Goal: Check status: Verify the current state of an ongoing process or item

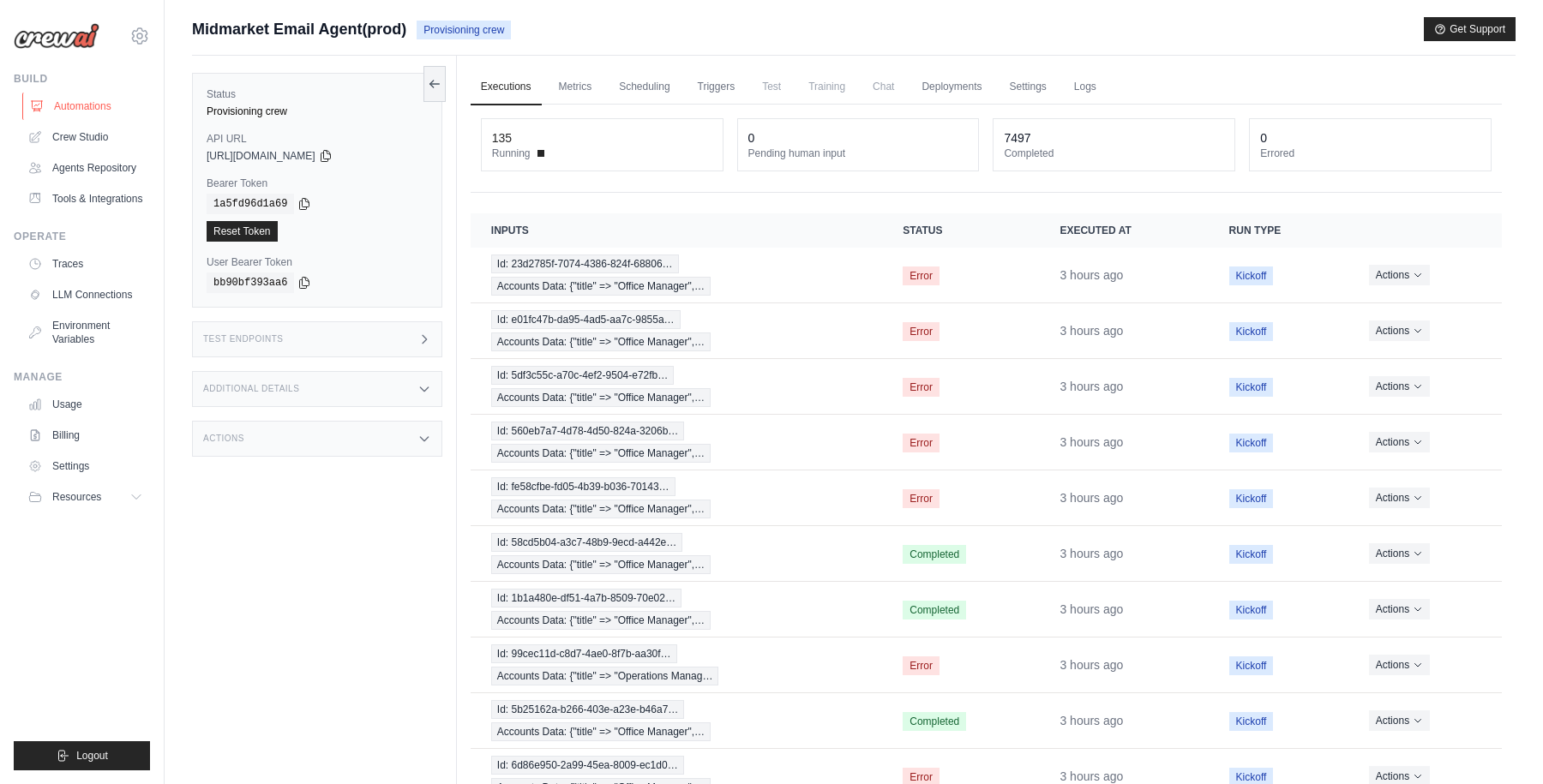
click at [86, 109] on link "Automations" at bounding box center [87, 106] width 130 height 28
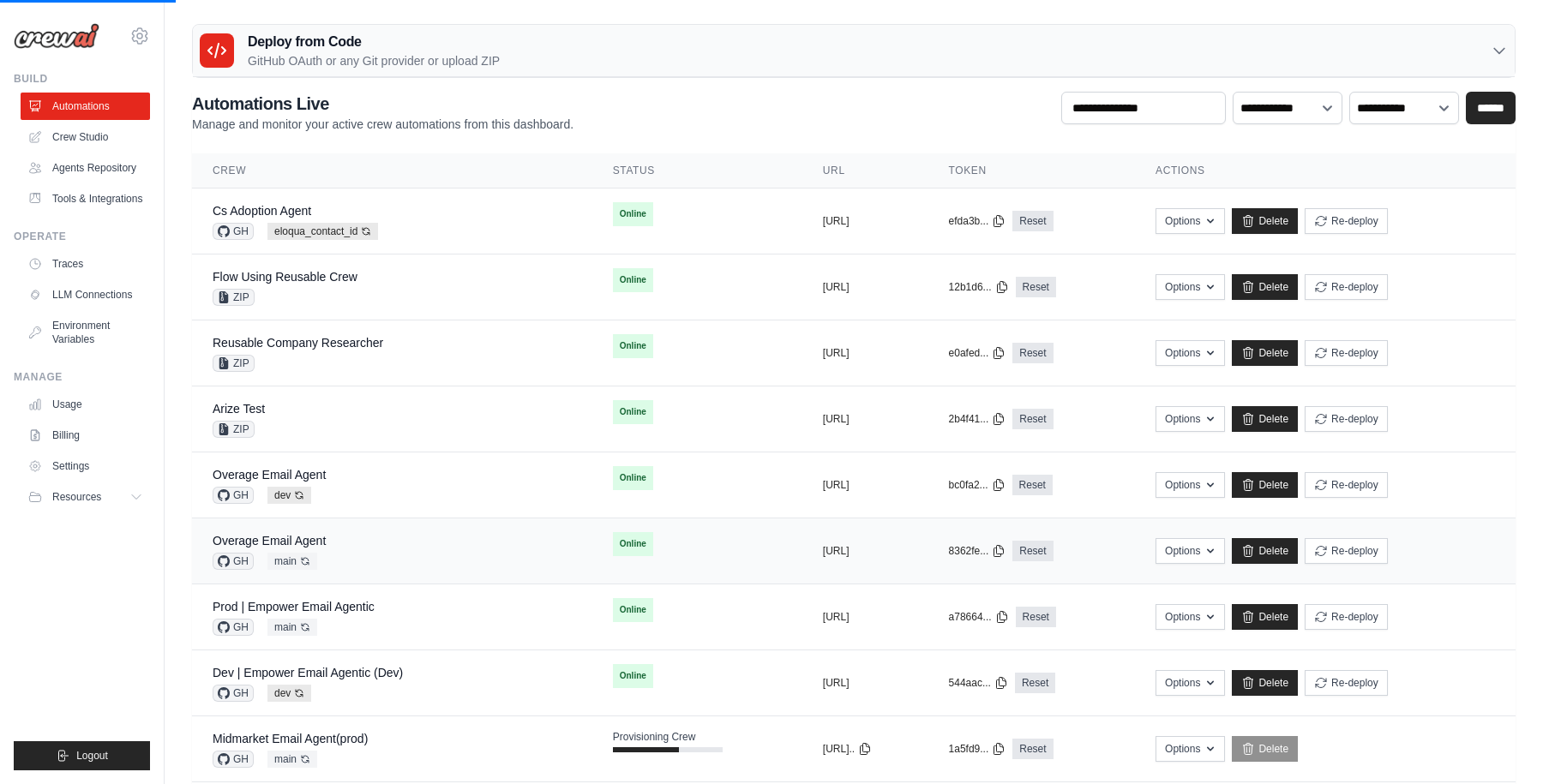
scroll to position [20, 0]
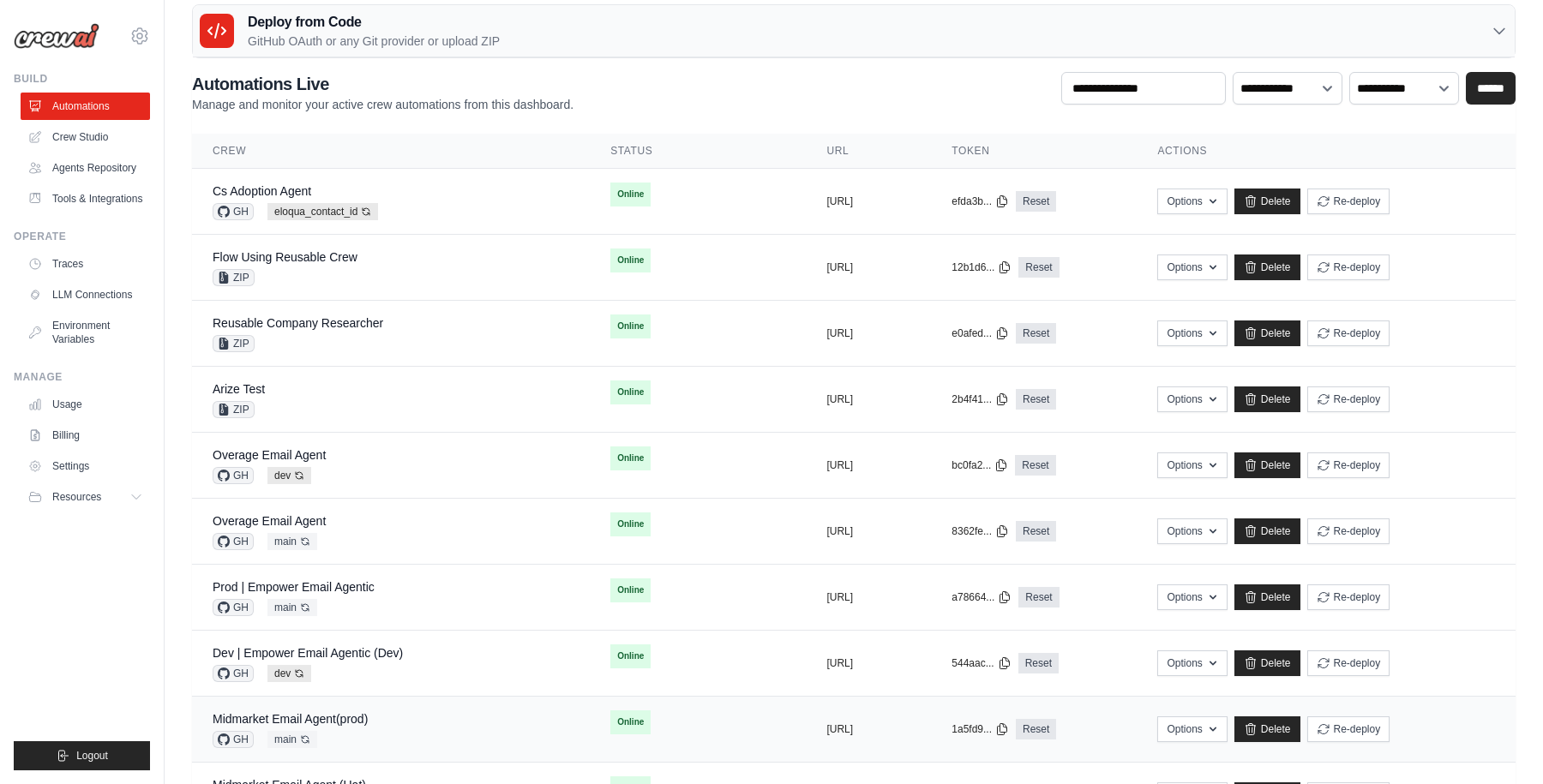
click at [355, 728] on div "Midmarket Email Agent(prod) GH main Auto-deploy enabled" at bounding box center [290, 730] width 155 height 38
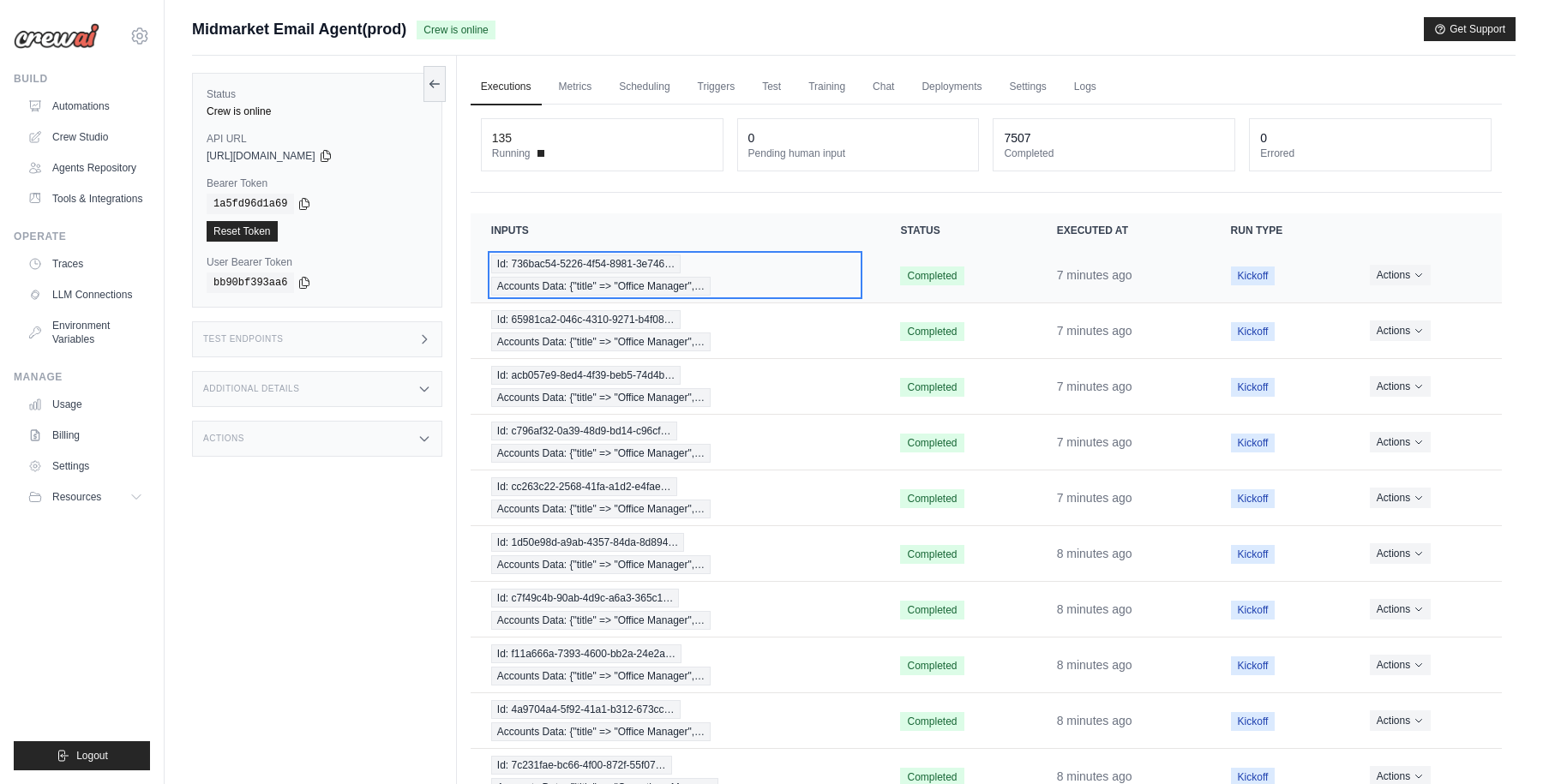
click at [815, 283] on div "Id: 736bac54-5226-4f54-8981-3e746… Accounts Data: {"title" => "Office Manager",…" at bounding box center [675, 275] width 369 height 41
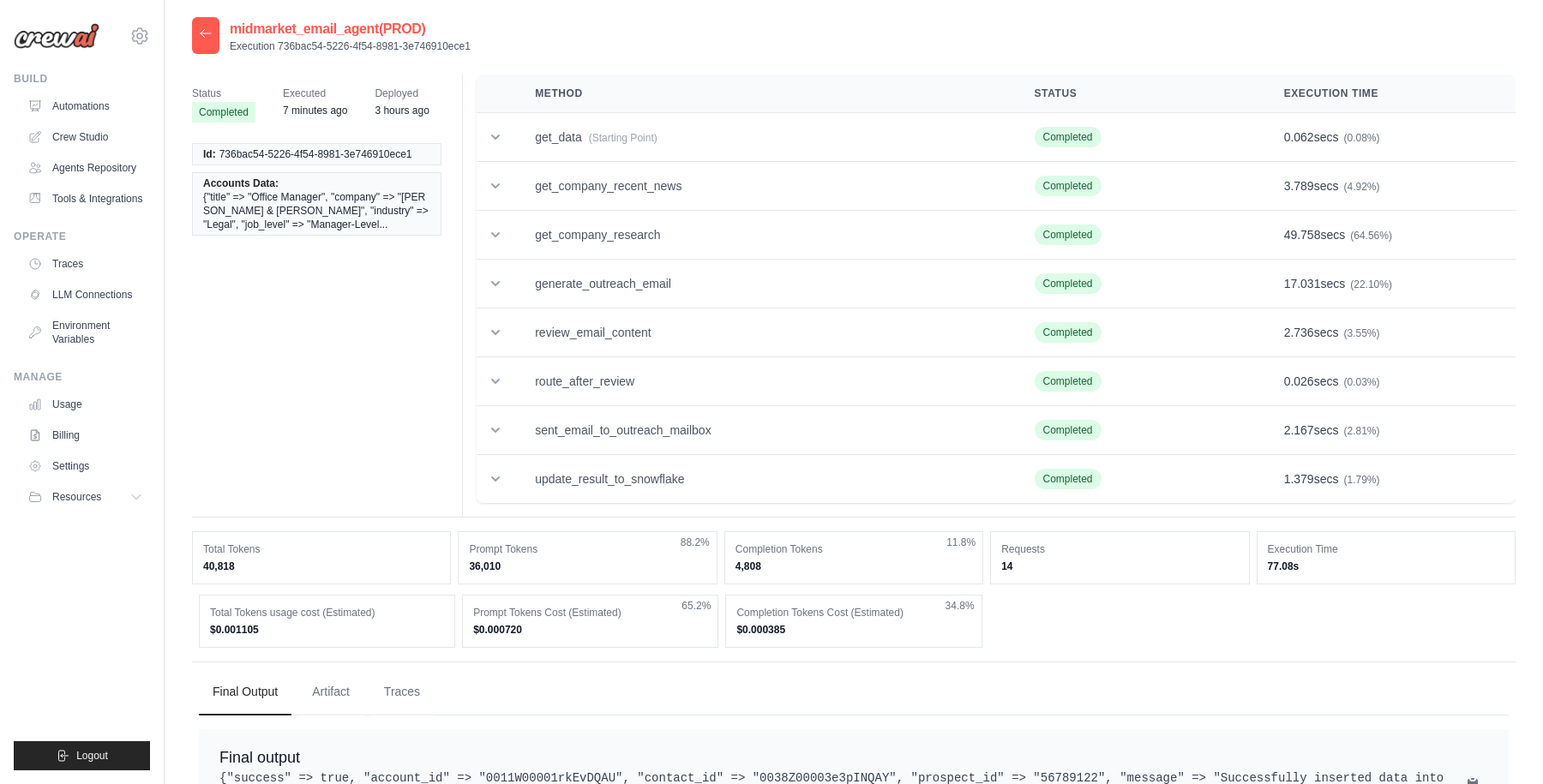
click at [205, 34] on icon at bounding box center [206, 33] width 10 height 8
